Goal: Book appointment/travel/reservation

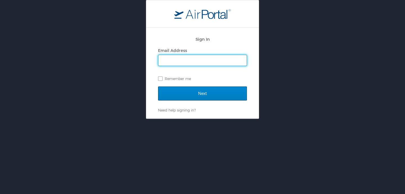
type input "[PERSON_NAME][EMAIL_ADDRESS][PERSON_NAME][DOMAIN_NAME]"
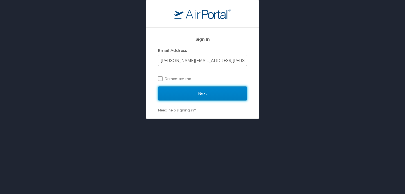
click at [190, 94] on input "Next" at bounding box center [202, 94] width 89 height 14
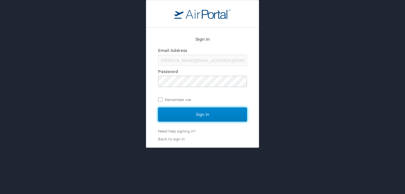
click at [198, 118] on input "Sign In" at bounding box center [202, 115] width 89 height 14
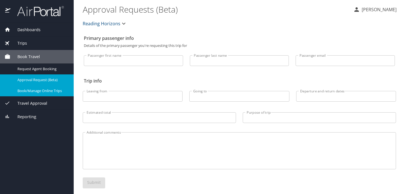
click at [48, 91] on span "Book/Manage Online Trips" at bounding box center [42, 90] width 50 height 5
click at [23, 56] on span "Book Travel" at bounding box center [25, 57] width 30 height 6
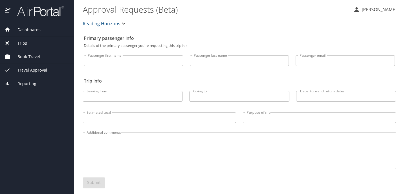
click at [23, 56] on span "Book Travel" at bounding box center [25, 57] width 30 height 6
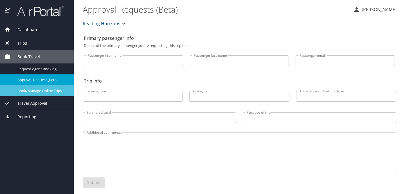
click at [30, 90] on span "Book/Manage Online Trips" at bounding box center [42, 90] width 50 height 5
